Goal: Information Seeking & Learning: Learn about a topic

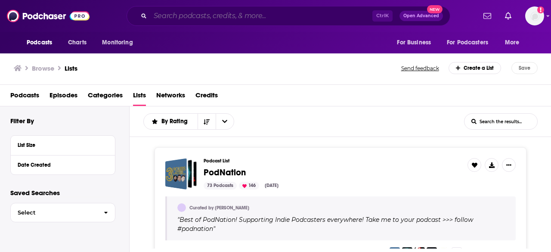
click at [260, 13] on input "Search podcasts, credits, & more..." at bounding box center [261, 16] width 222 height 14
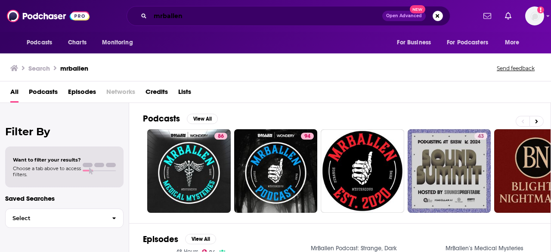
click at [153, 15] on input "mrballen" at bounding box center [266, 16] width 232 height 14
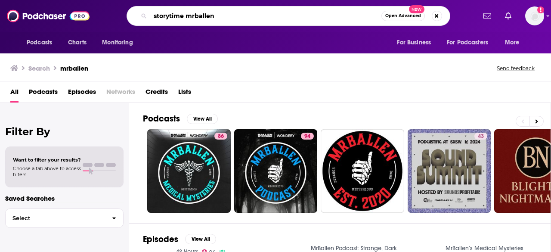
type input "storytime mrballen"
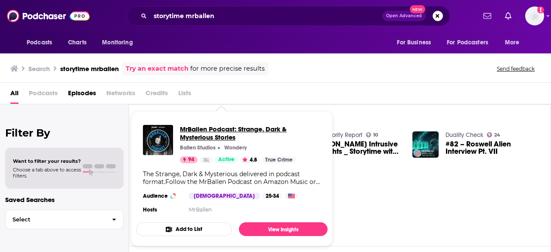
click at [210, 134] on span "MrBallen Podcast: Strange, Dark & Mysterious Stories" at bounding box center [250, 133] width 141 height 16
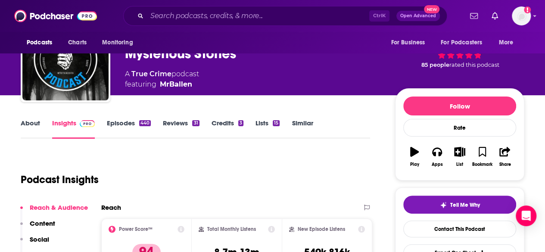
scroll to position [44, 0]
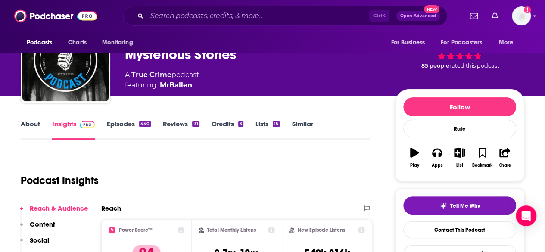
click at [126, 121] on link "Episodes 440" at bounding box center [129, 130] width 44 height 20
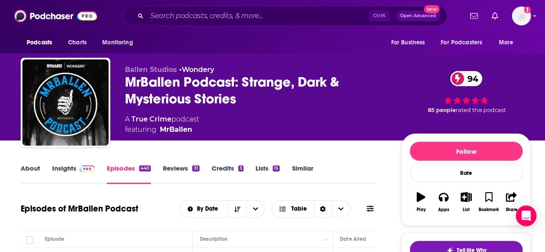
scroll to position [134, 0]
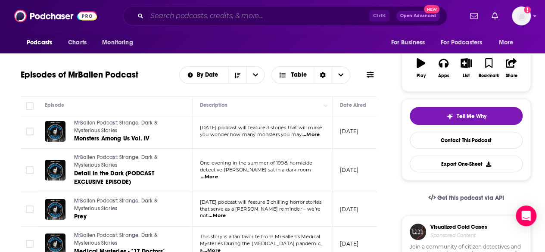
click at [179, 12] on input "Search podcasts, credits, & more..." at bounding box center [258, 16] width 222 height 14
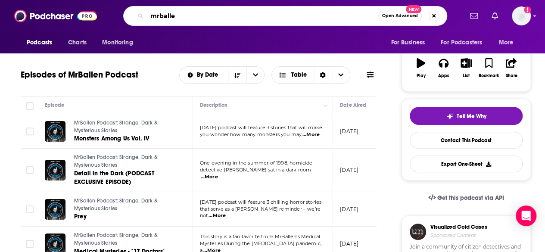
type input "mrballen"
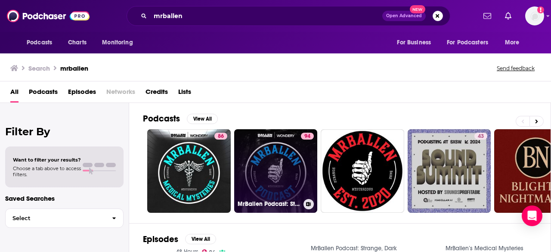
click at [289, 181] on link "94 MrBallen Podcast: Strange, Dark & Mysterious Stories" at bounding box center [276, 171] width 84 height 84
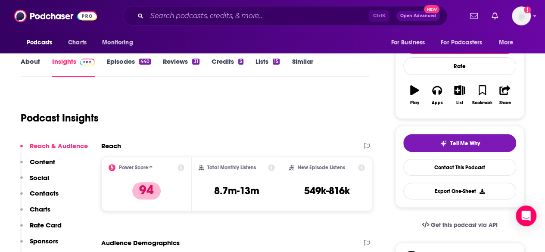
scroll to position [118, 0]
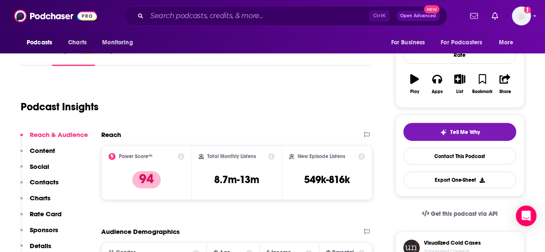
click at [179, 192] on div "Power Score™ 94" at bounding box center [147, 173] width 76 height 40
